Goal: Navigation & Orientation: Find specific page/section

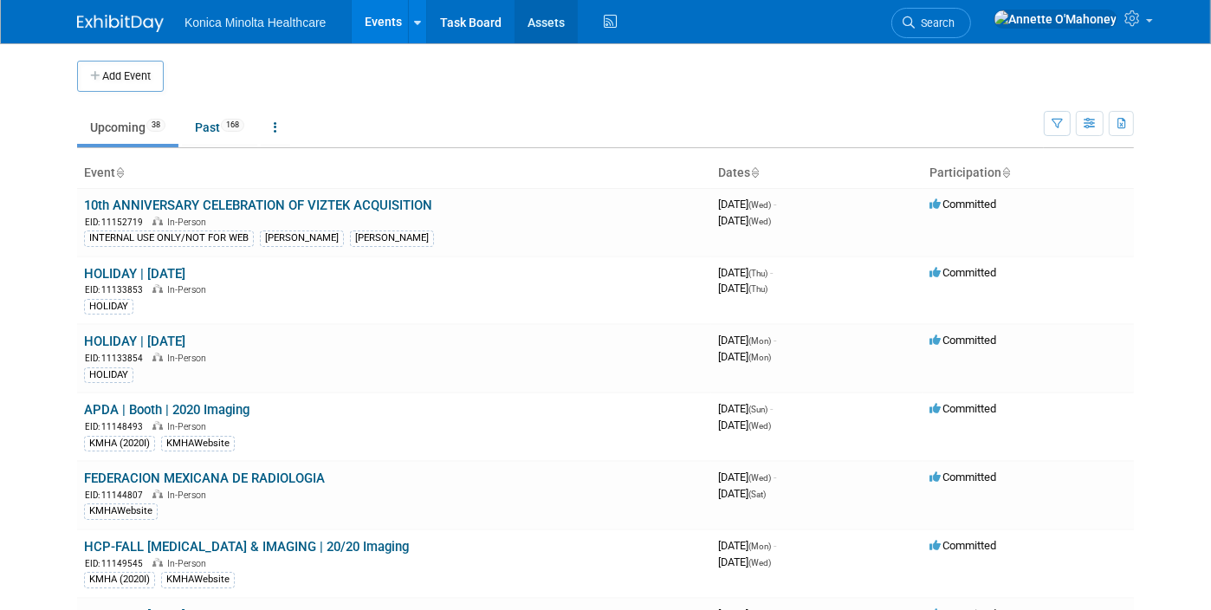
click at [521, 11] on link "Assets" at bounding box center [546, 21] width 63 height 43
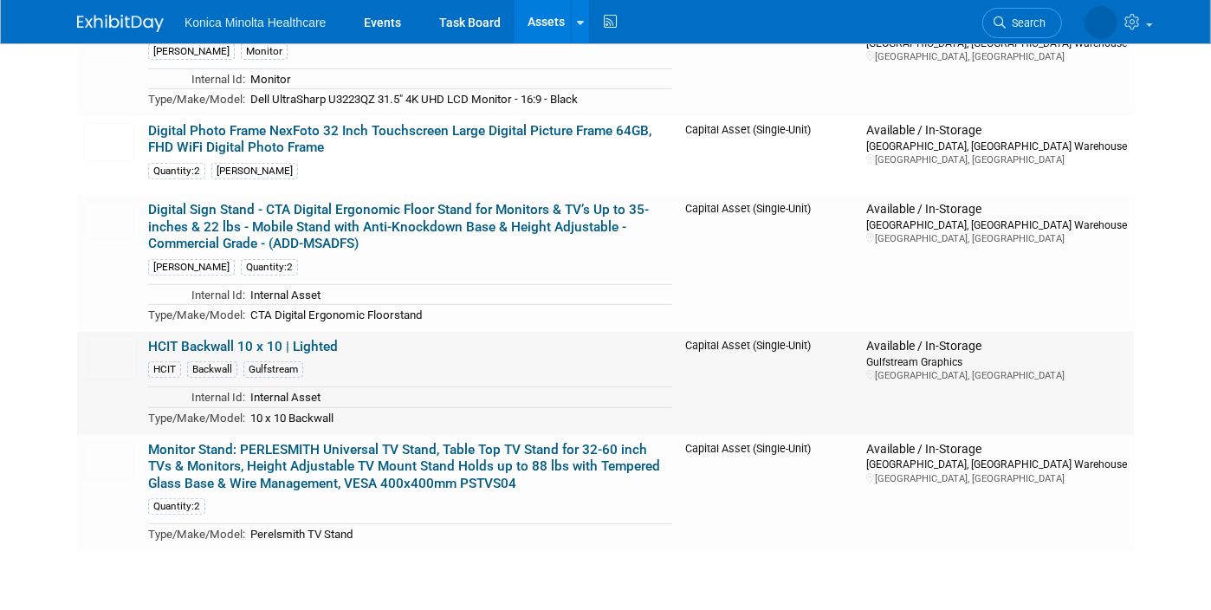
scroll to position [645, 0]
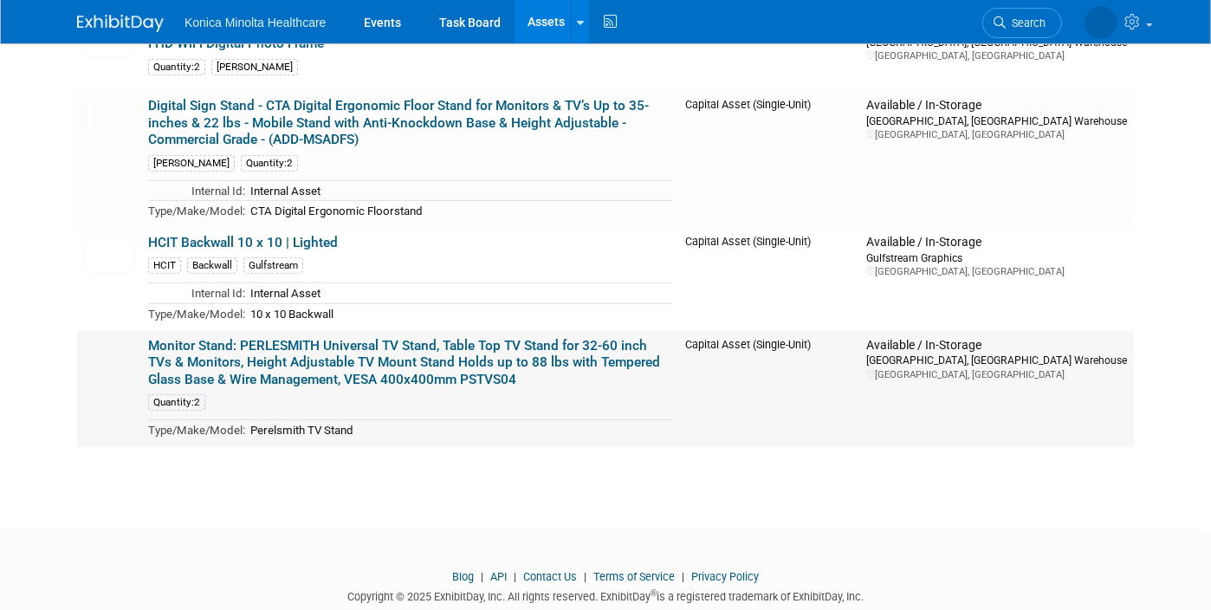
click at [445, 338] on link "Monitor Stand: PERLESMITH Universal TV Stand, Table Top TV Stand for 32-60 inch…" at bounding box center [404, 362] width 512 height 49
